Goal: Information Seeking & Learning: Learn about a topic

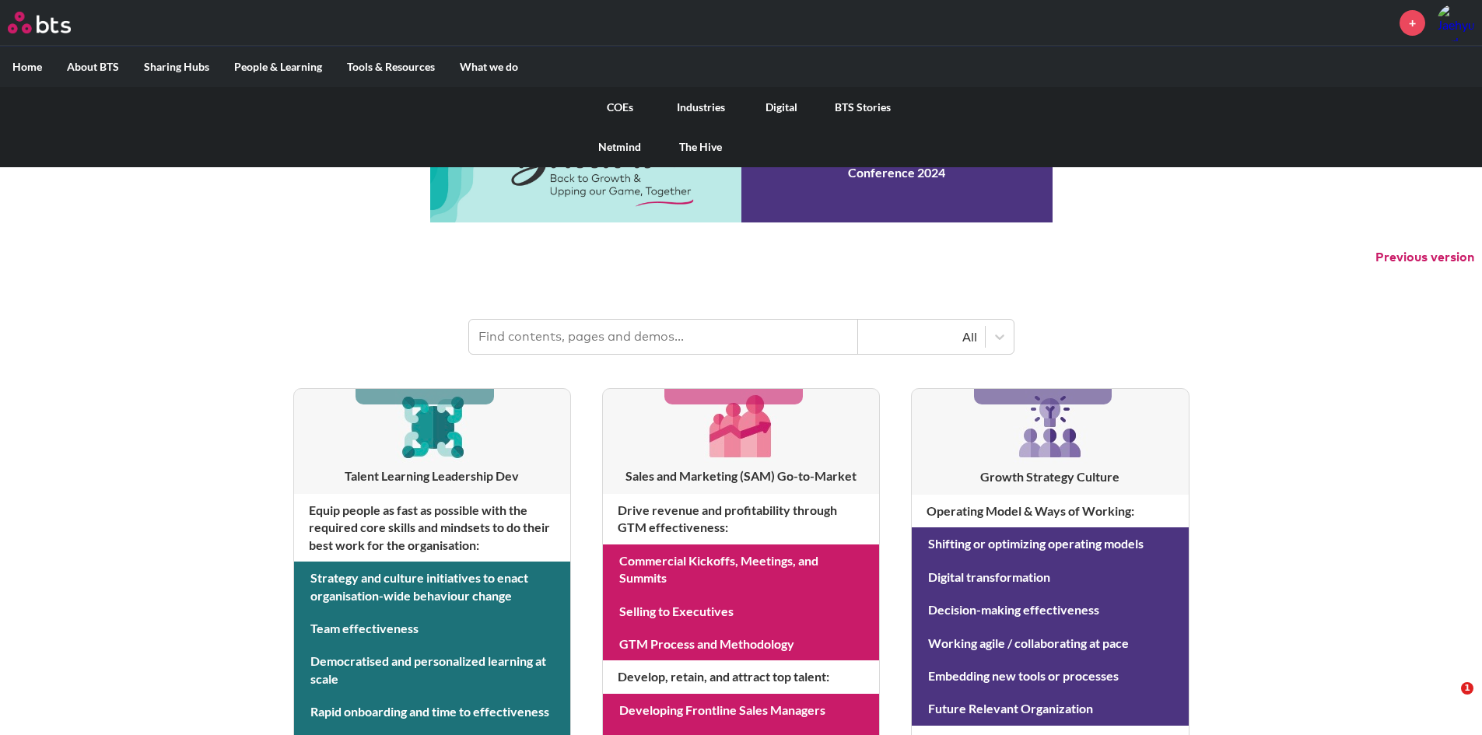
click at [682, 141] on link "The Hive" at bounding box center [701, 147] width 81 height 40
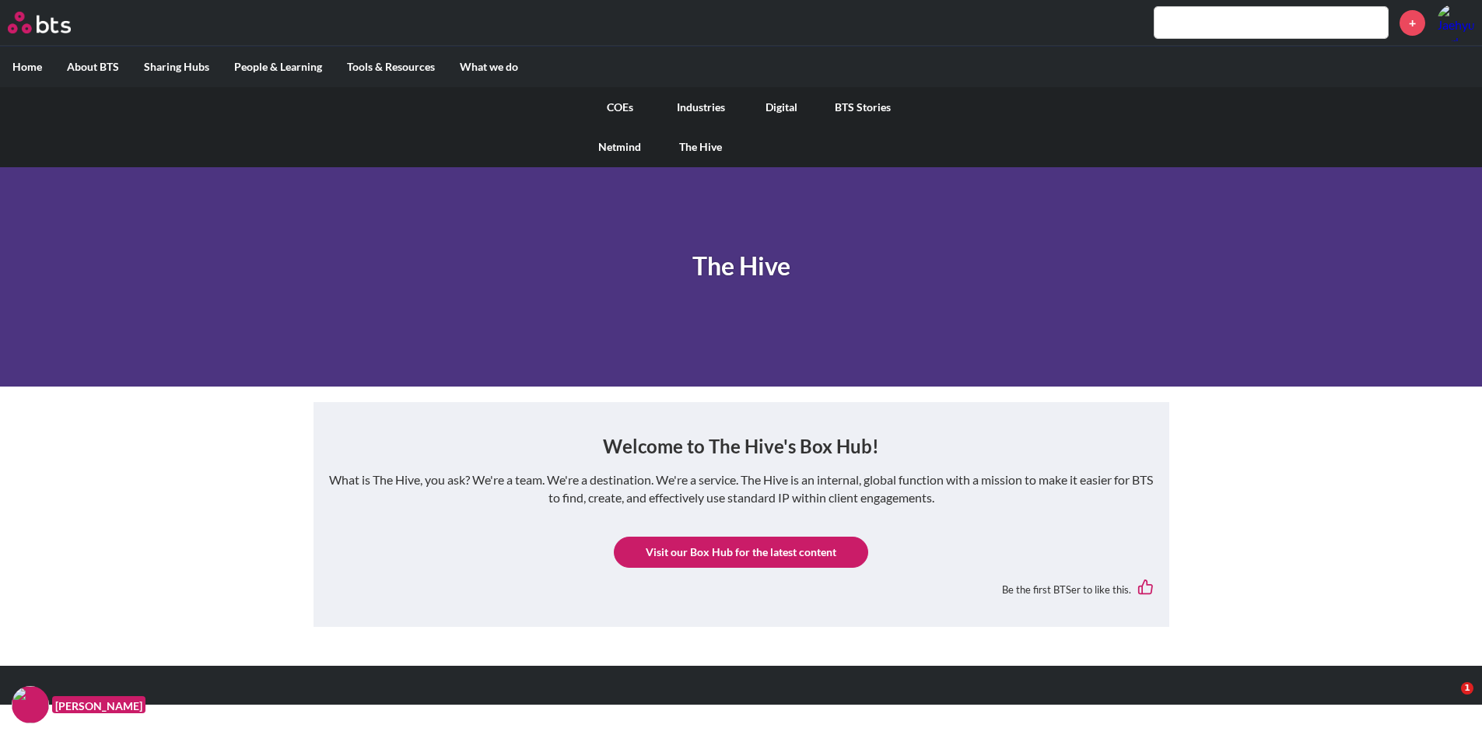
click at [608, 103] on link "COEs" at bounding box center [620, 107] width 81 height 40
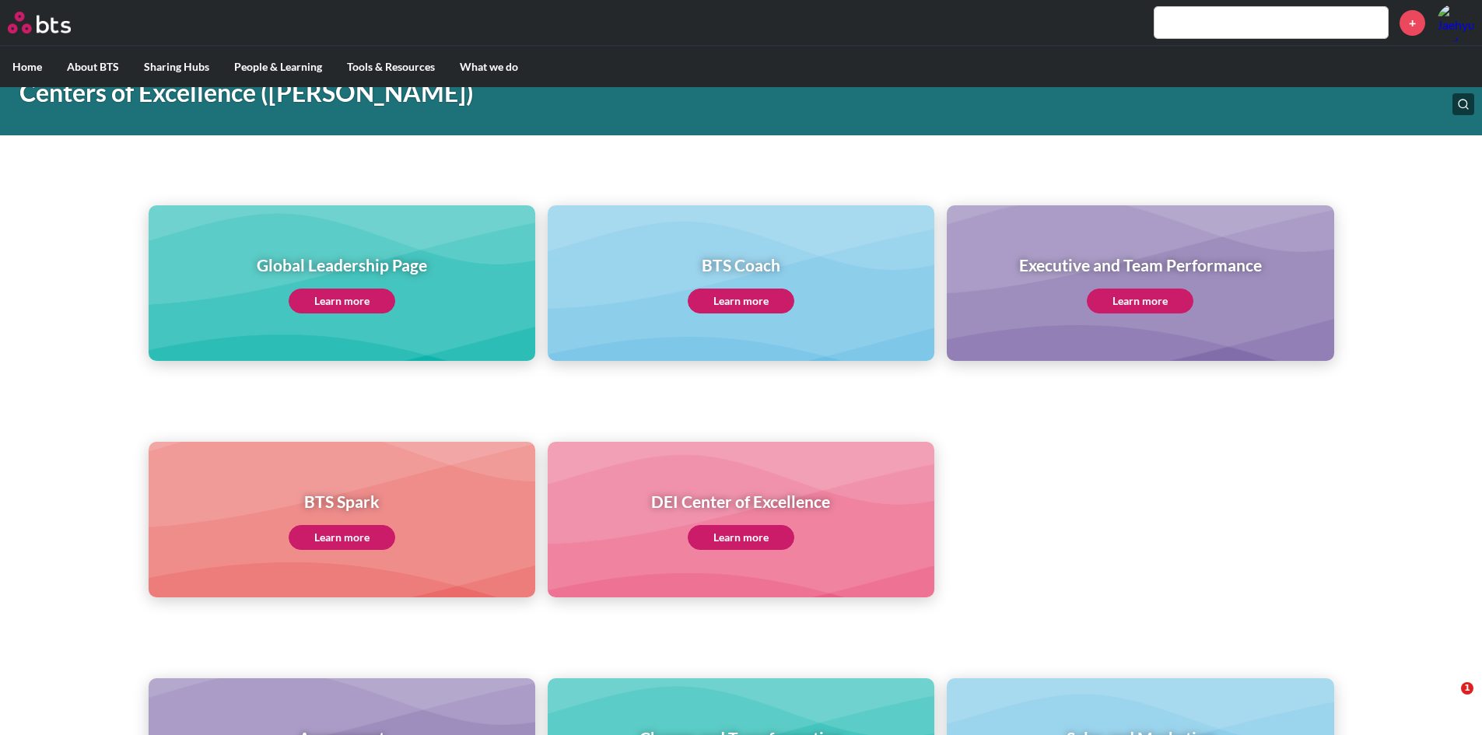
scroll to position [70, 0]
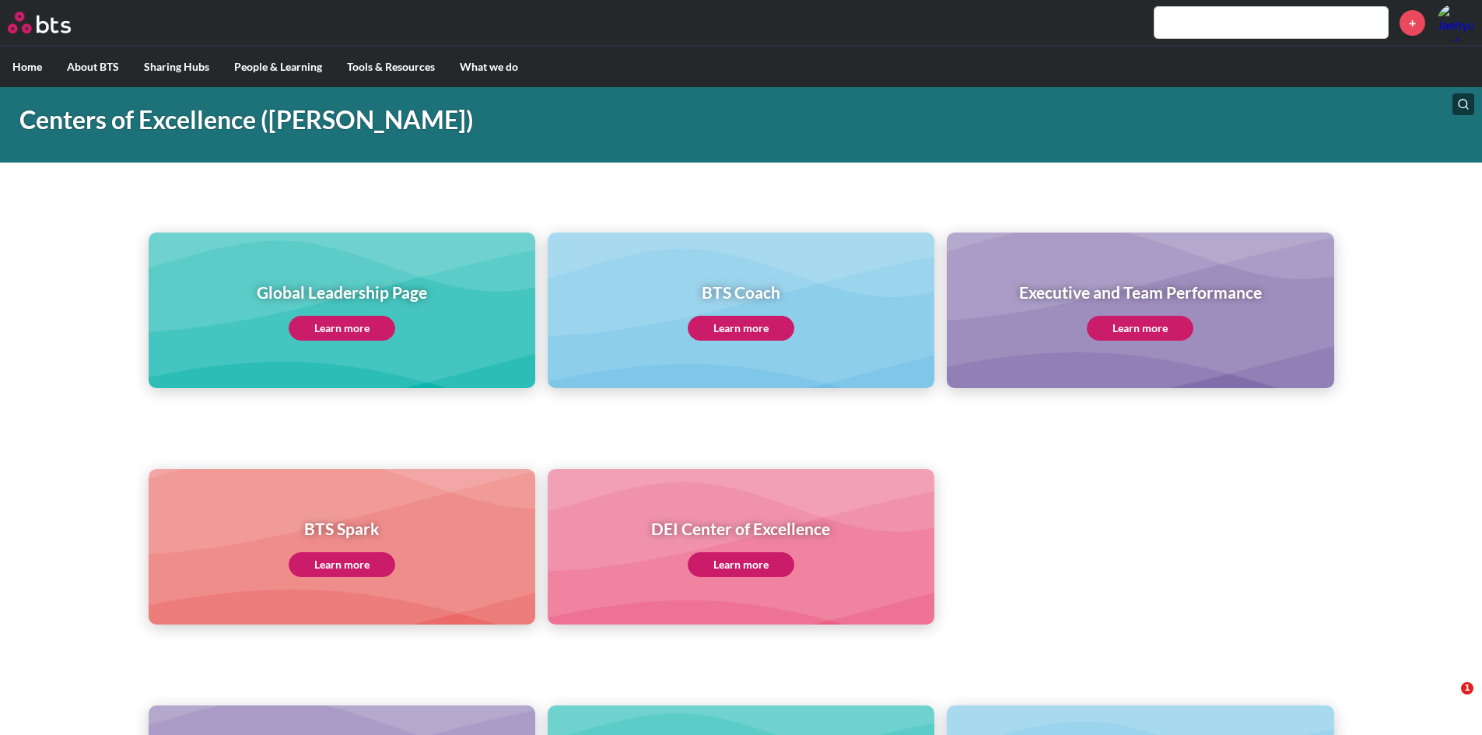
click at [340, 314] on div "Global Leadership Page Learn more" at bounding box center [342, 311] width 170 height 60
click at [339, 322] on link "Learn more" at bounding box center [342, 328] width 107 height 25
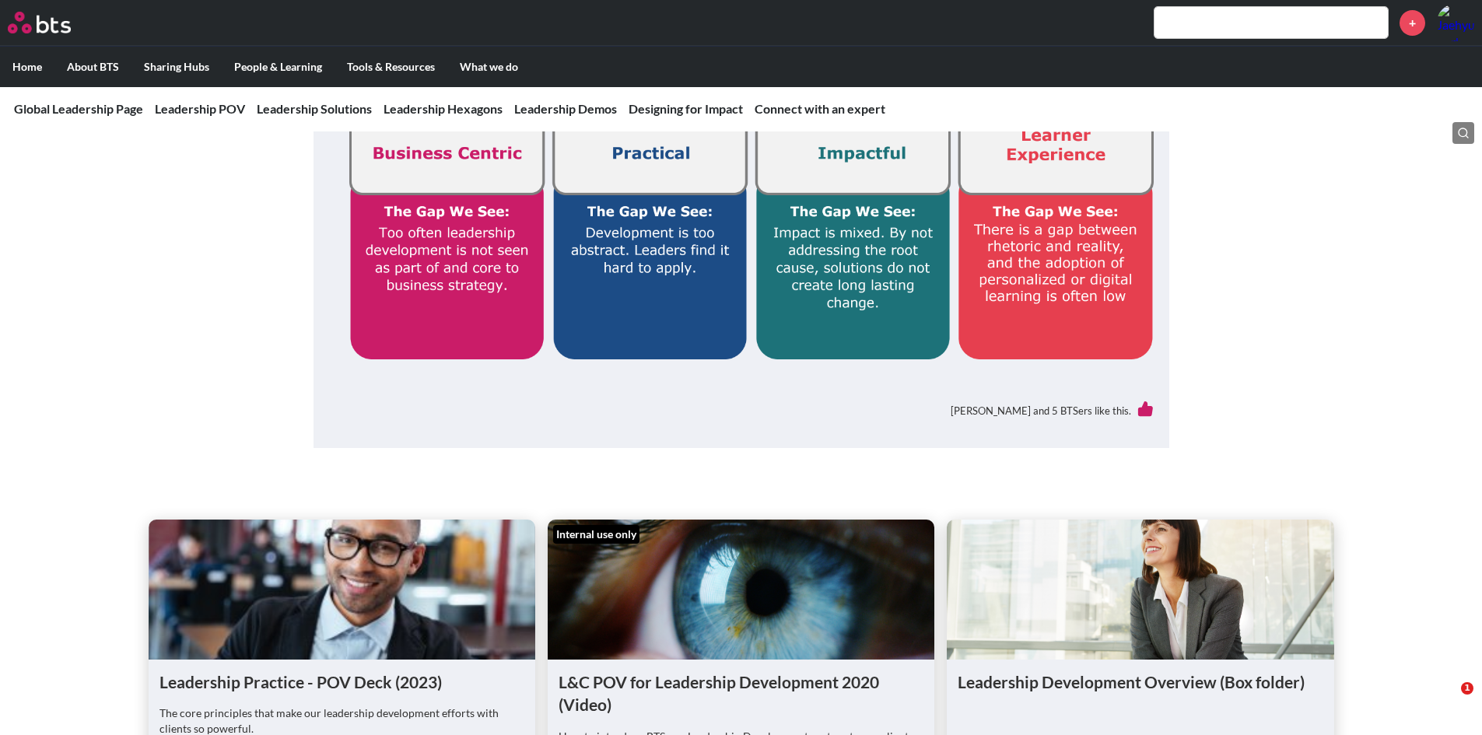
scroll to position [626, 0]
